Goal: Information Seeking & Learning: Compare options

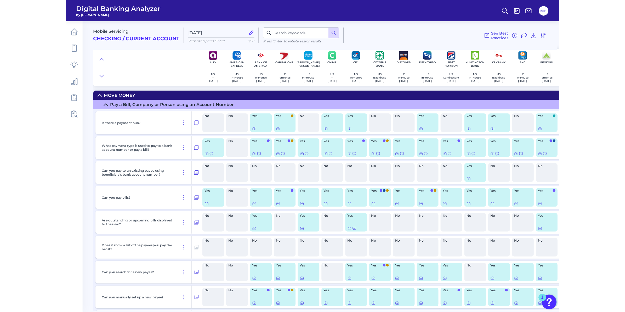
scroll to position [916, 0]
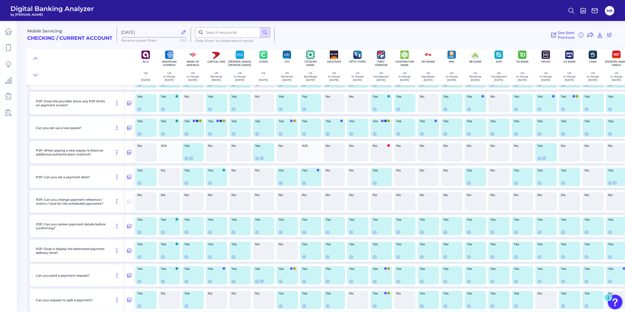
click at [84, 77] on div at bounding box center [80, 66] width 107 height 37
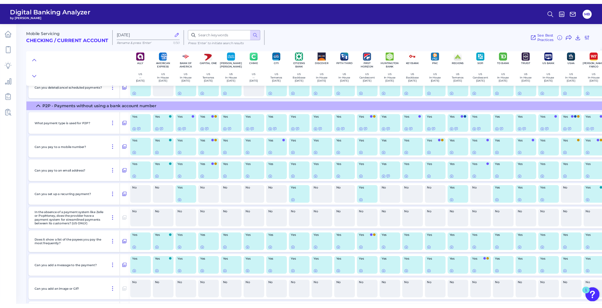
scroll to position [589, 0]
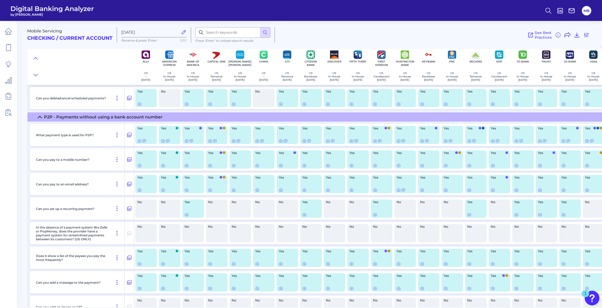
click at [488, 33] on div "Mobile Servicing Checking / Current Account [DATE] Rename & press 'Enter' 11/50…" at bounding box center [313, 33] width 573 height 32
click at [488, 35] on icon at bounding box center [586, 35] width 4 height 4
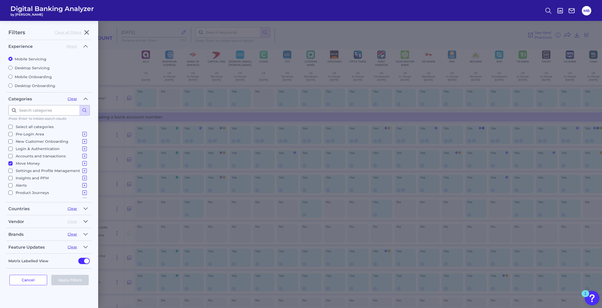
click at [87, 220] on icon "button" at bounding box center [85, 222] width 4 height 6
click at [86, 220] on icon "button" at bounding box center [85, 222] width 4 height 6
click at [85, 233] on icon "button" at bounding box center [85, 234] width 4 height 6
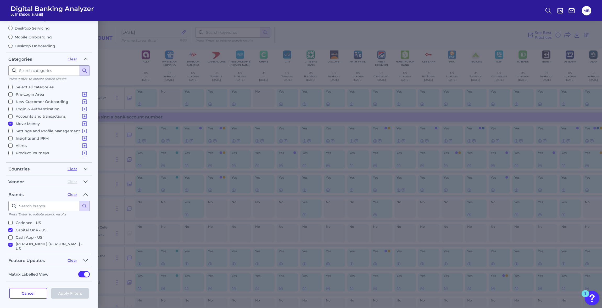
scroll to position [144, 0]
click at [11, 264] on input "Citizens Bank - [GEOGRAPHIC_DATA]" at bounding box center [10, 266] width 4 height 4
checkbox input "false"
click at [11, 268] on input "First Horizon - US" at bounding box center [10, 270] width 4 height 4
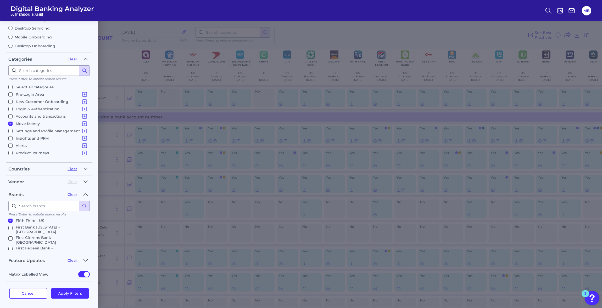
checkbox input "false"
click at [11, 282] on input "Huntington Bank - [GEOGRAPHIC_DATA]" at bounding box center [10, 284] width 4 height 4
checkbox input "false"
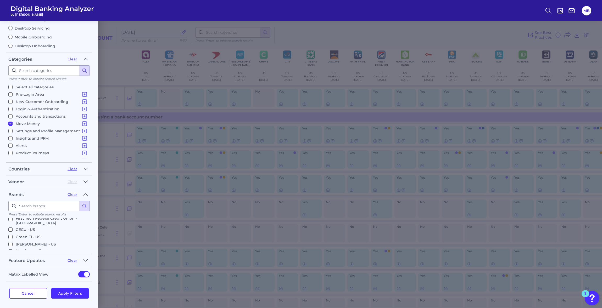
click at [10, 271] on input "KeyBank - US" at bounding box center [10, 273] width 4 height 4
checkbox input "false"
click at [70, 294] on button "Apply Filters" at bounding box center [70, 293] width 38 height 10
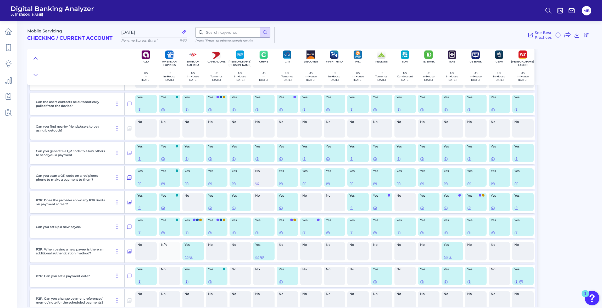
scroll to position [822, 0]
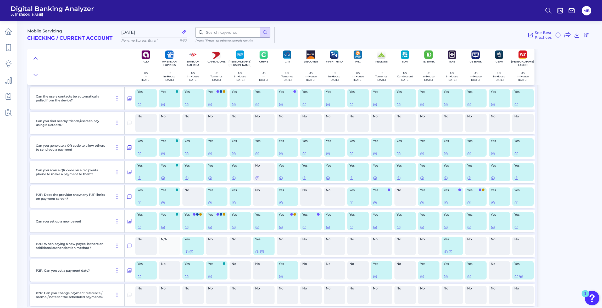
click at [488, 140] on div "Mobile Servicing Checking / Current Account [DATE] Rename & press 'Enter' 11/50…" at bounding box center [314, 162] width 575 height 290
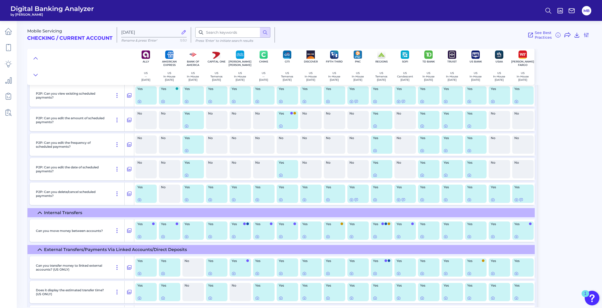
scroll to position [1237, 0]
